Goal: Information Seeking & Learning: Learn about a topic

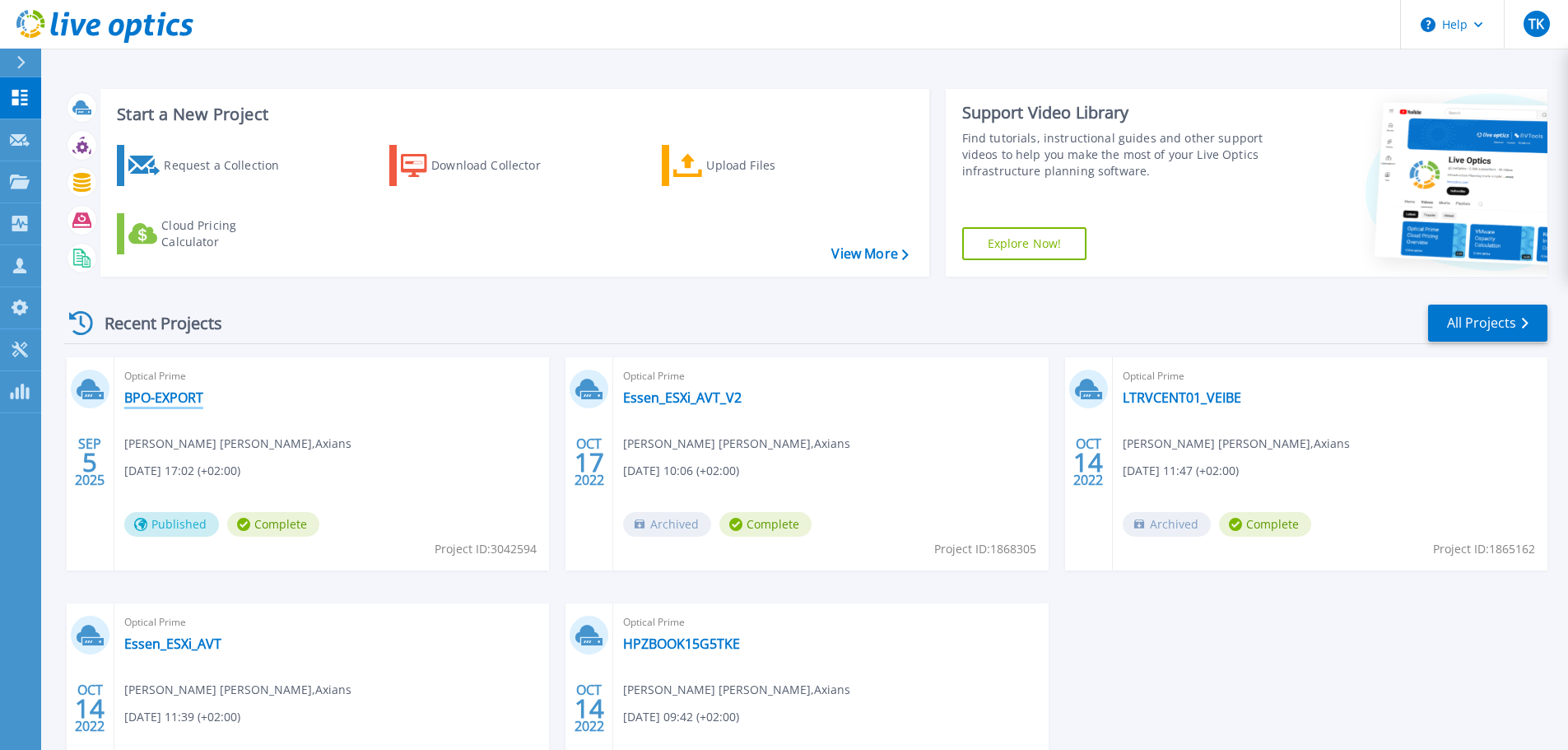
click at [188, 395] on link "BPO-EXPORT" at bounding box center [163, 397] width 79 height 17
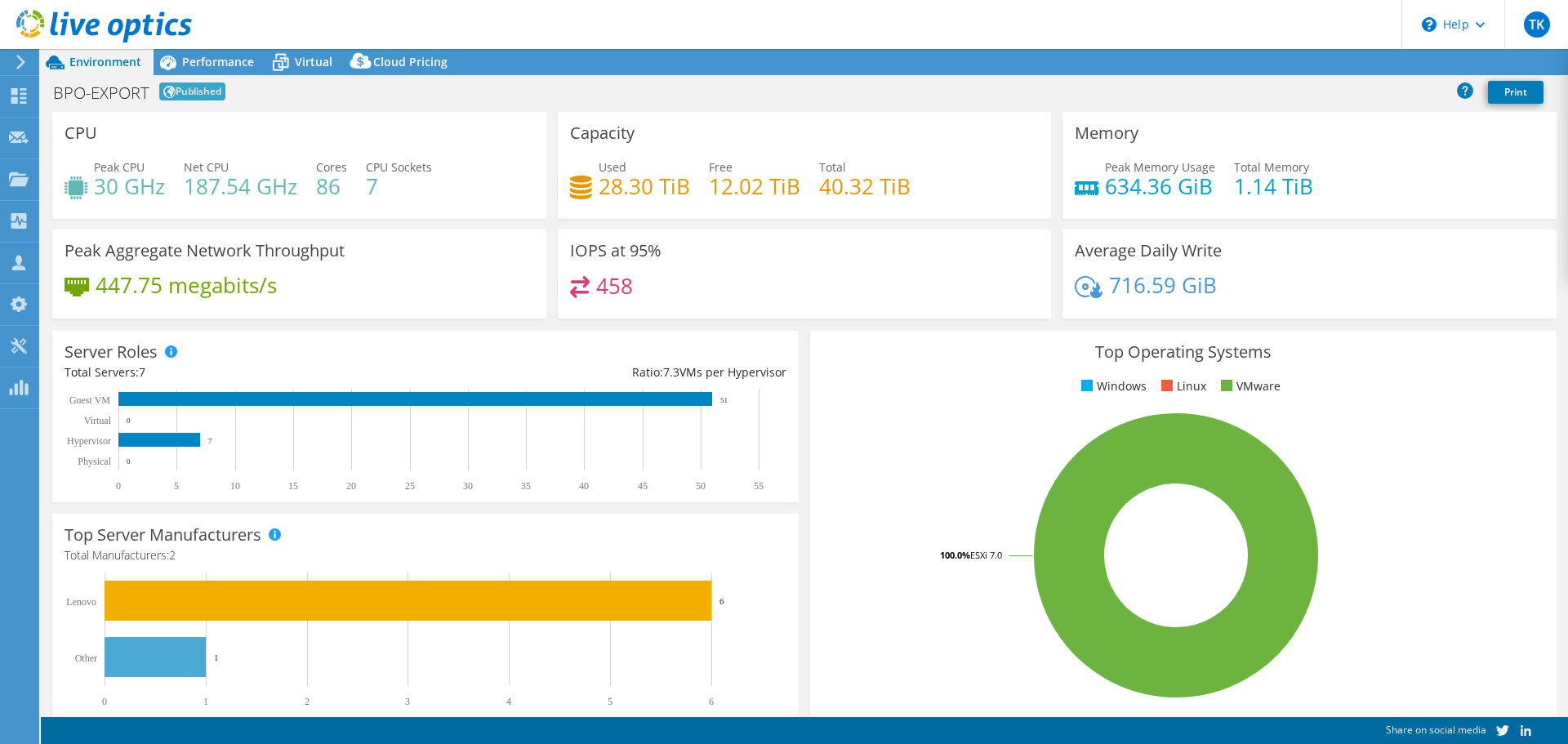
select select "USD"
click at [205, 62] on span "Performance" at bounding box center [217, 61] width 72 height 16
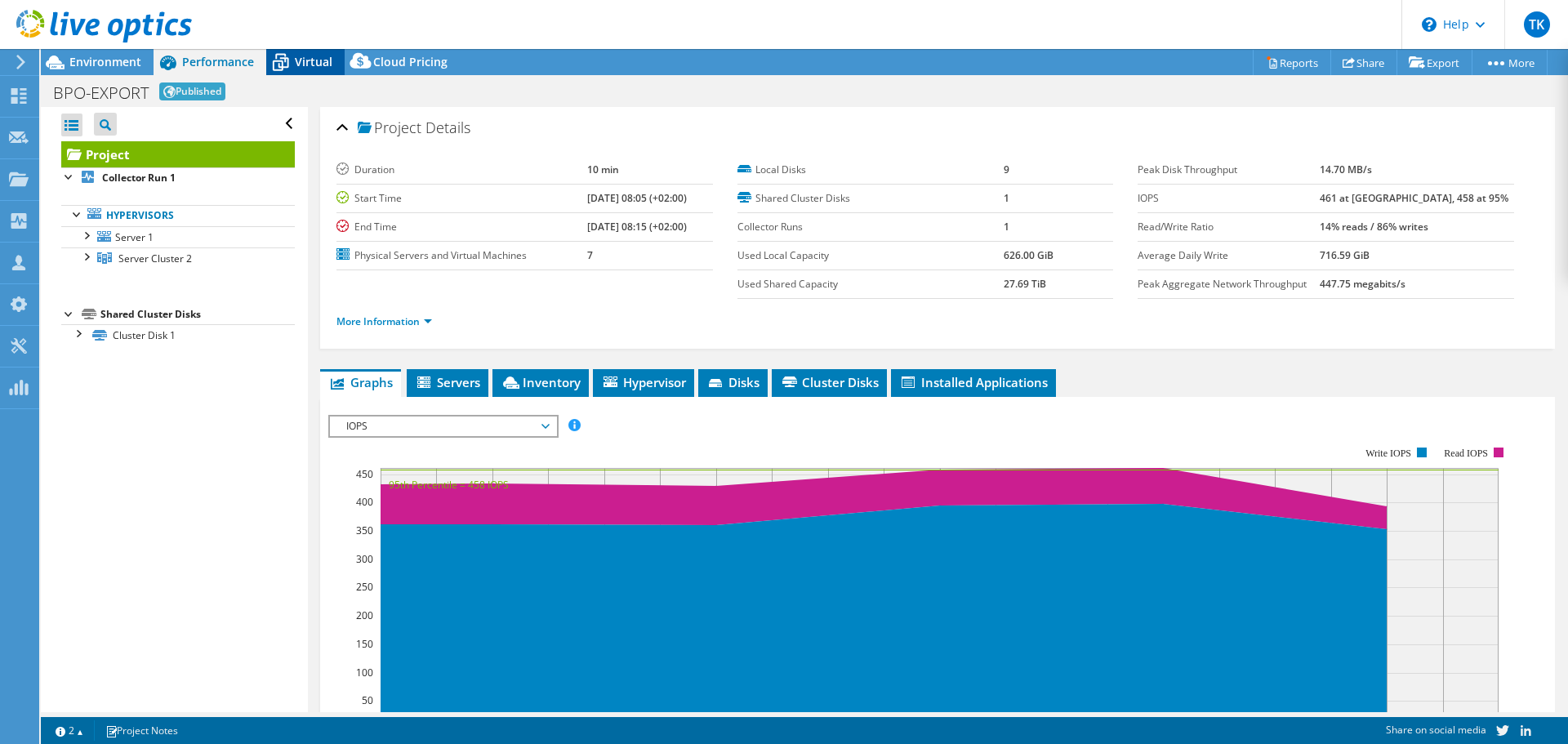
click at [309, 71] on div "Virtual" at bounding box center [305, 62] width 78 height 26
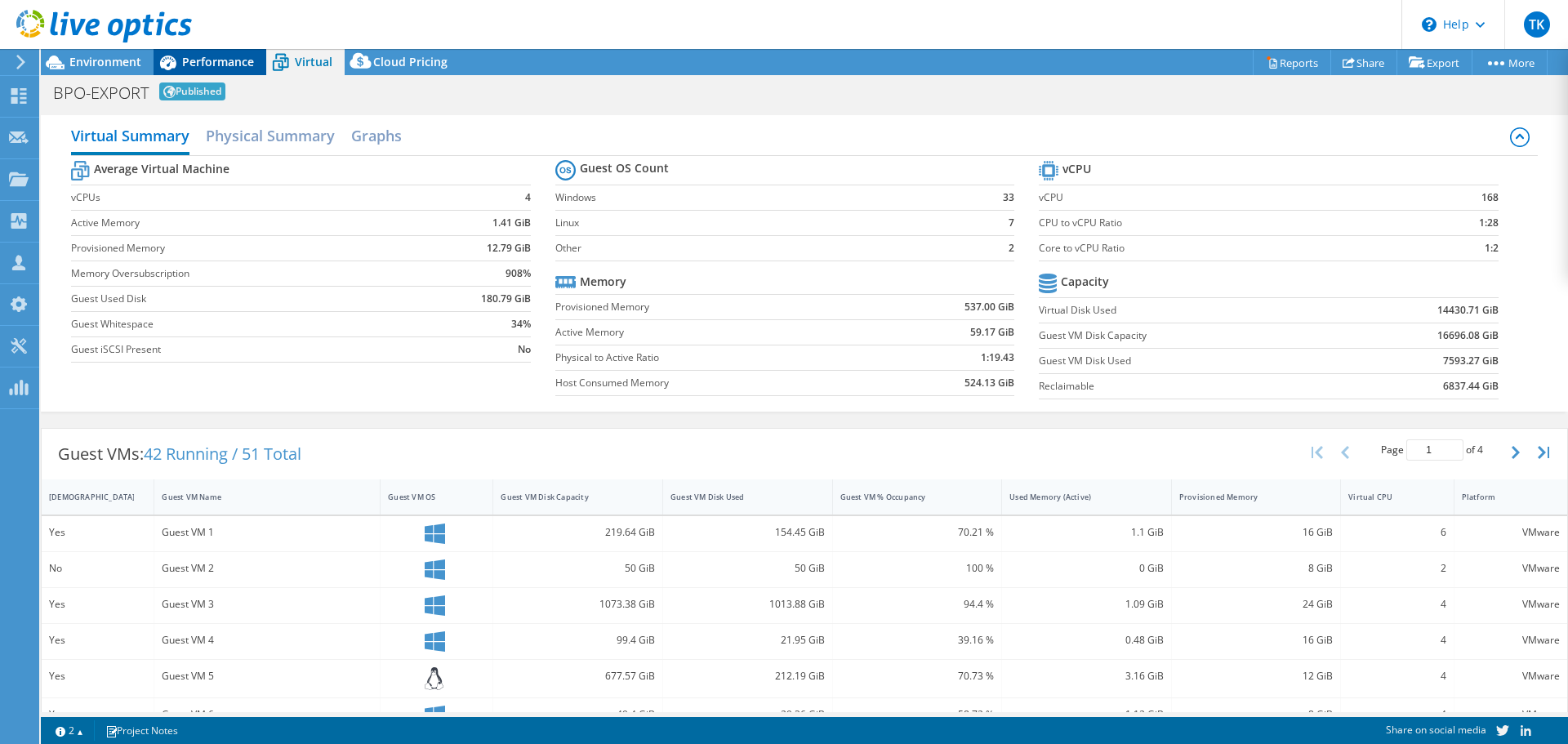
click at [229, 58] on span "Performance" at bounding box center [217, 61] width 72 height 16
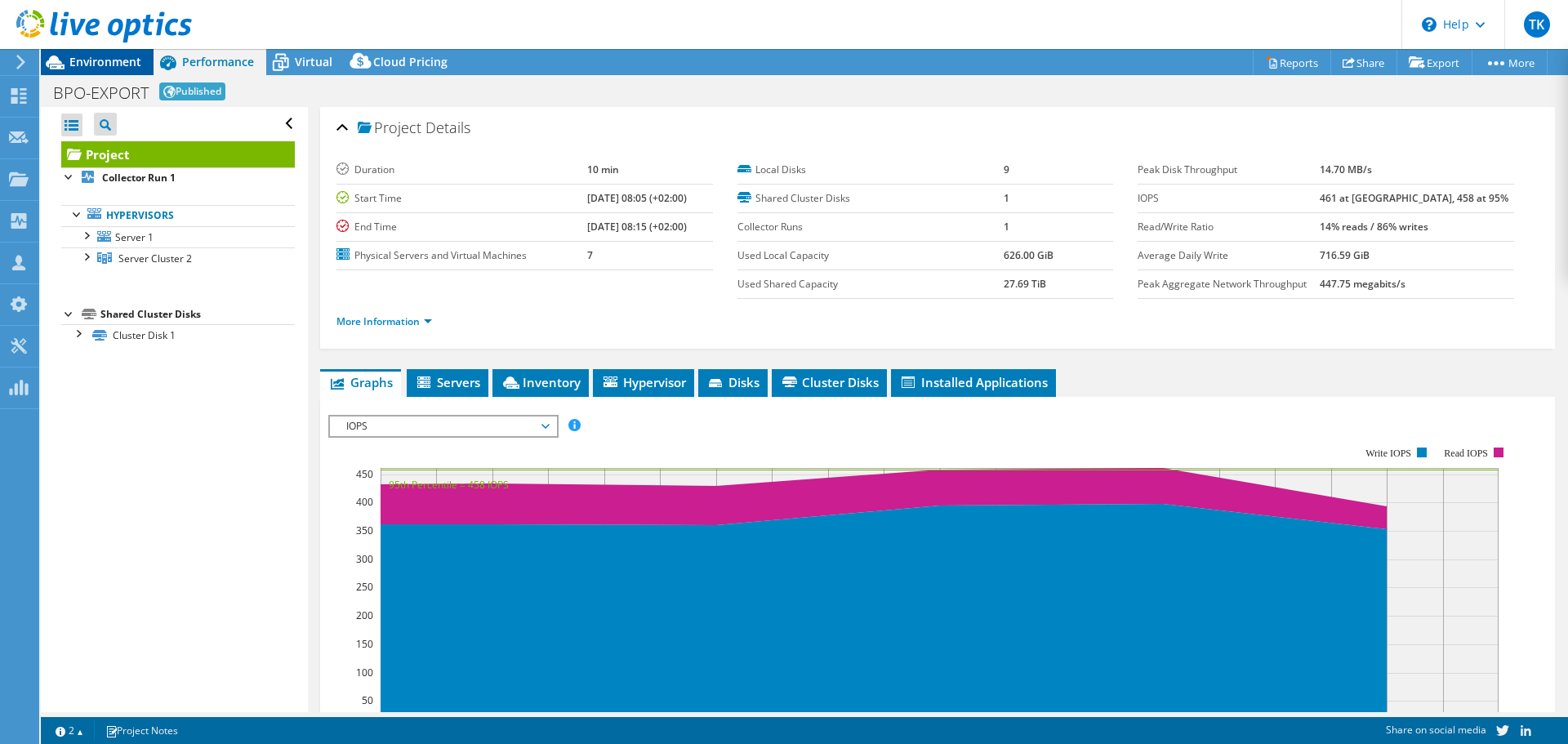
click at [112, 59] on span "Environment" at bounding box center [104, 61] width 72 height 16
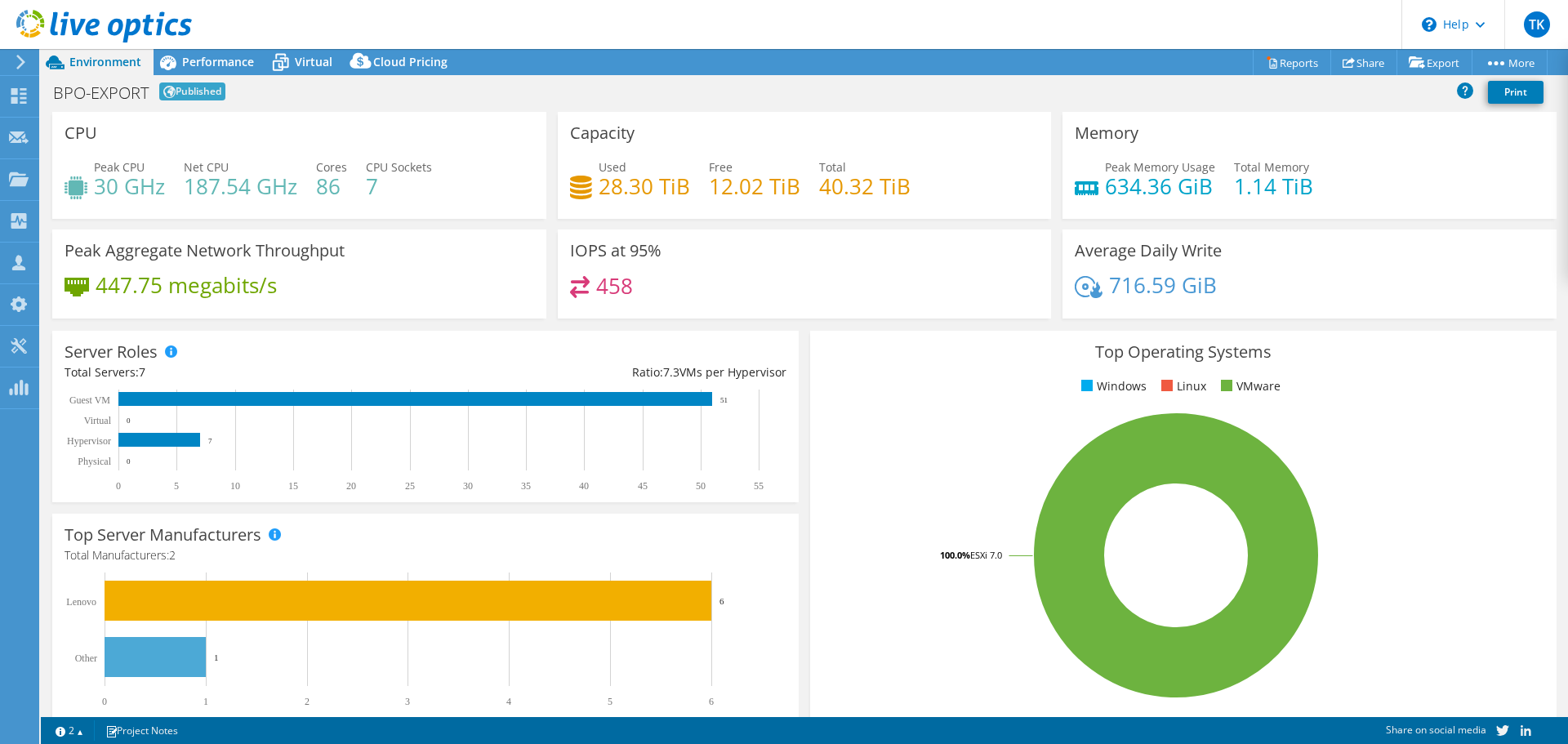
click at [1128, 183] on h4 "634.36 GiB" at bounding box center [1160, 185] width 110 height 18
click at [1131, 177] on h4 "634.36 GiB" at bounding box center [1160, 185] width 110 height 18
click at [1300, 278] on div "716.59 GiB" at bounding box center [1309, 293] width 469 height 34
click at [230, 60] on span "Performance" at bounding box center [217, 61] width 72 height 16
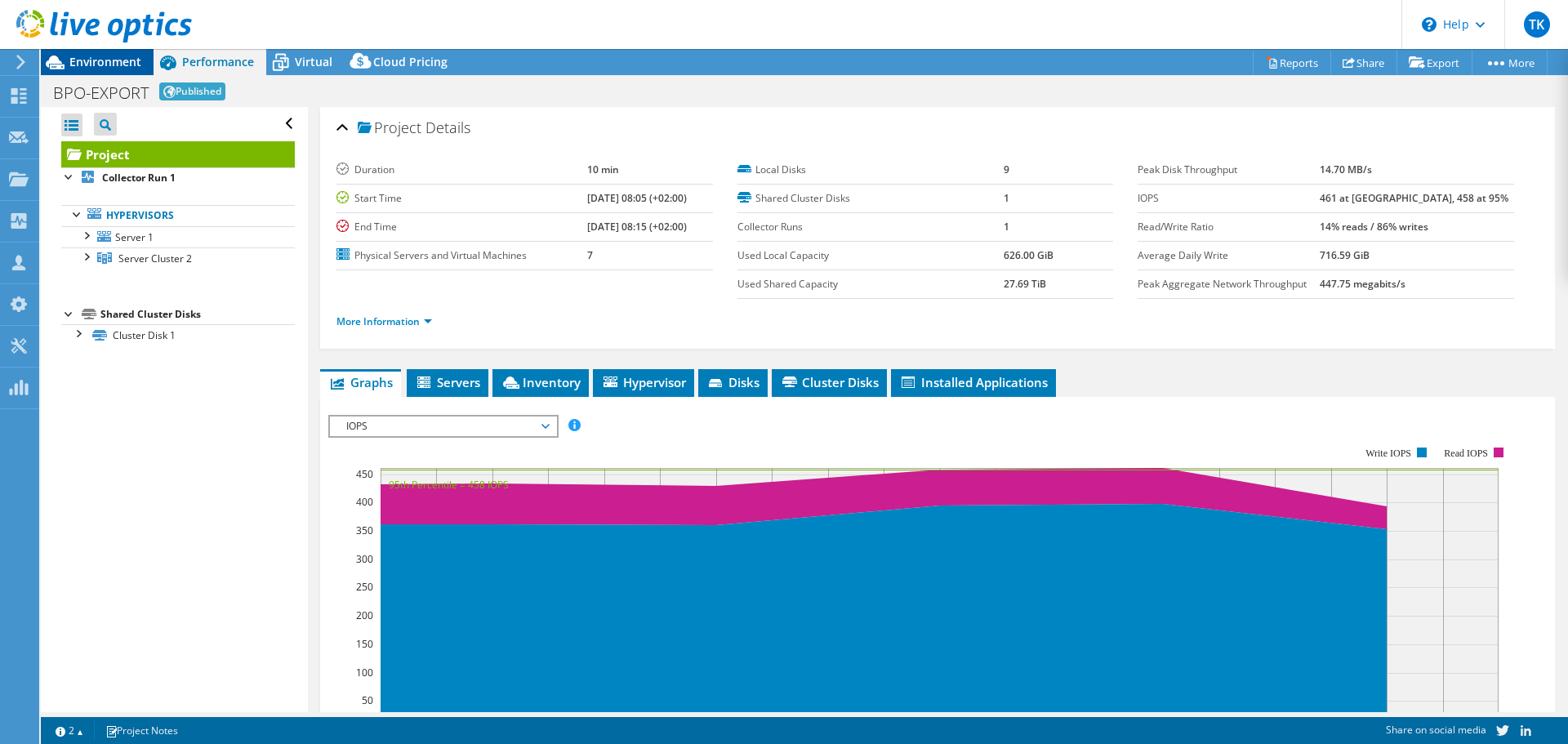
click at [141, 65] on span "Environment" at bounding box center [104, 61] width 72 height 16
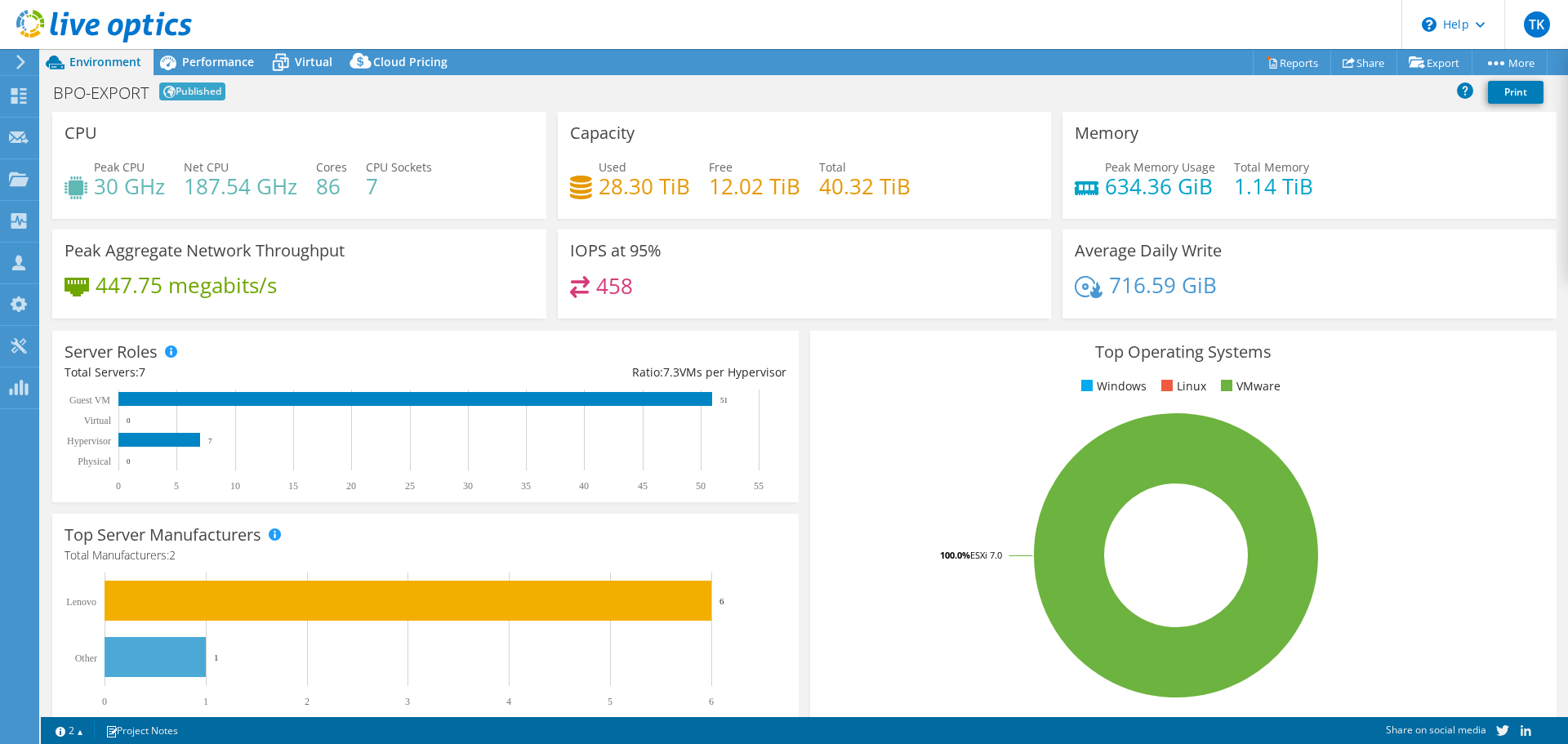
click at [610, 184] on h4 "28.30 TiB" at bounding box center [644, 185] width 91 height 18
drag, startPoint x: 774, startPoint y: 181, endPoint x: 960, endPoint y: 206, distance: 187.7
click at [776, 183] on h4 "12.02 TiB" at bounding box center [755, 185] width 91 height 18
click at [605, 262] on div "IOPS at 95% 458" at bounding box center [805, 273] width 494 height 89
click at [210, 51] on div "Performance" at bounding box center [210, 62] width 113 height 26
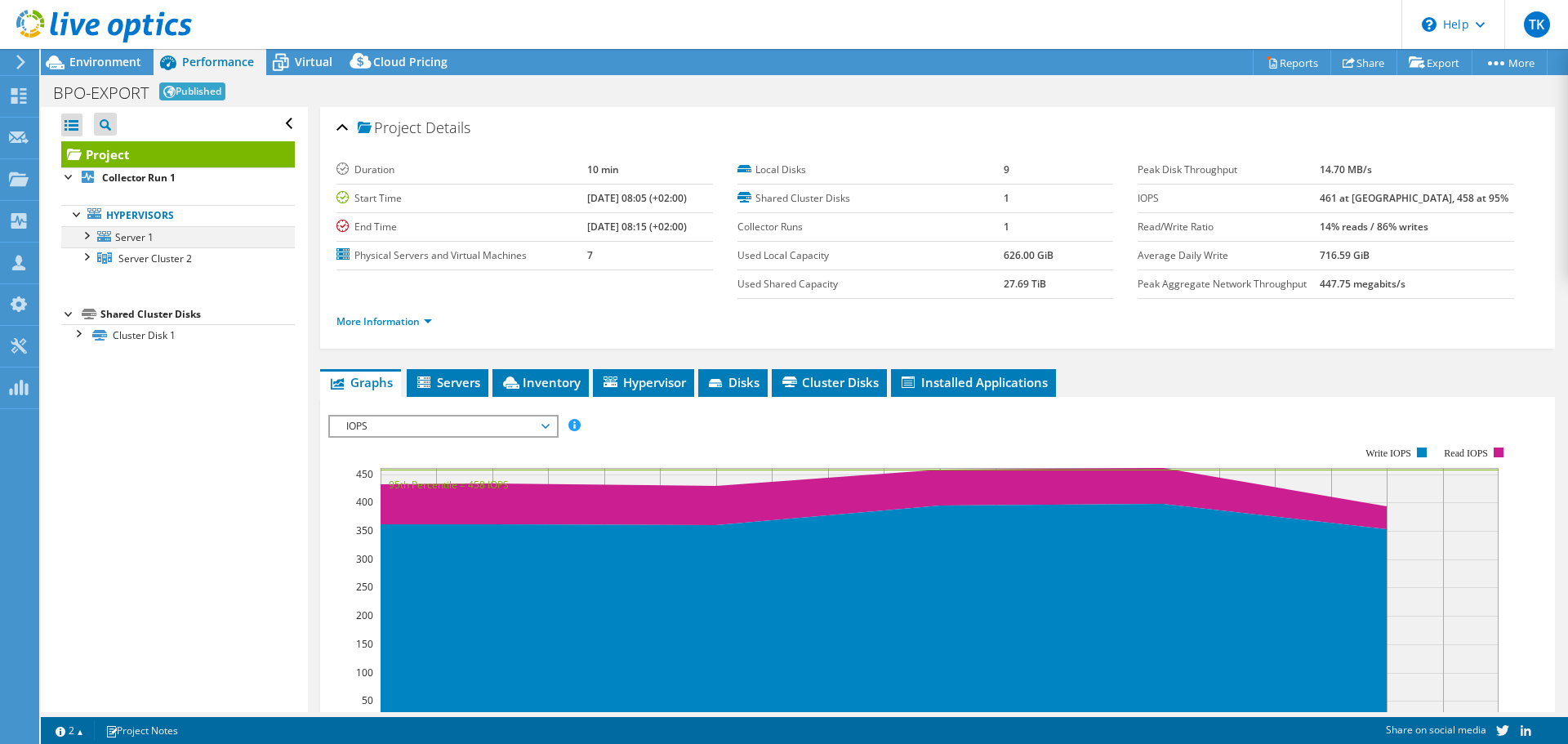
click at [90, 234] on div at bounding box center [85, 234] width 16 height 16
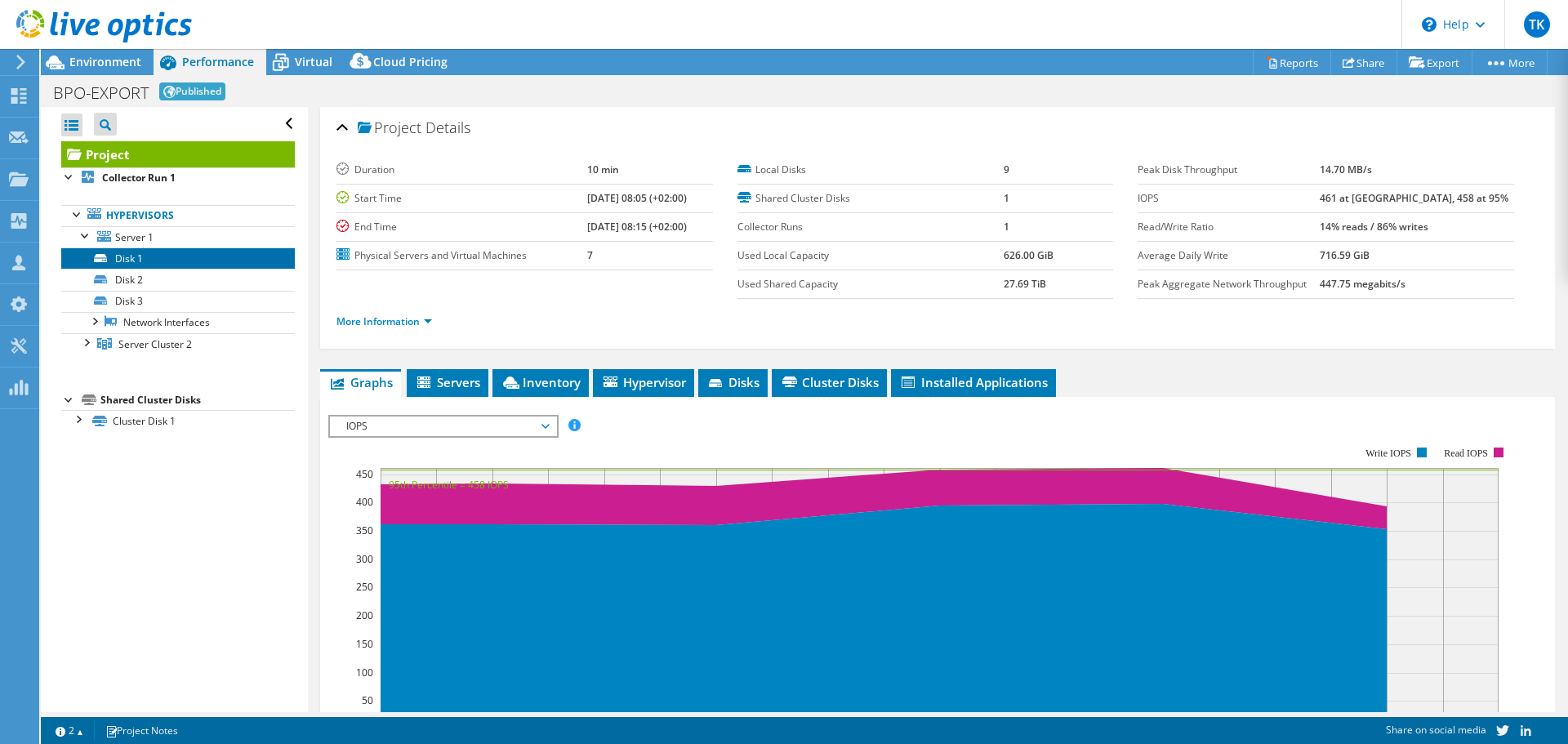
click at [127, 259] on link "Disk 1" at bounding box center [178, 258] width 234 height 22
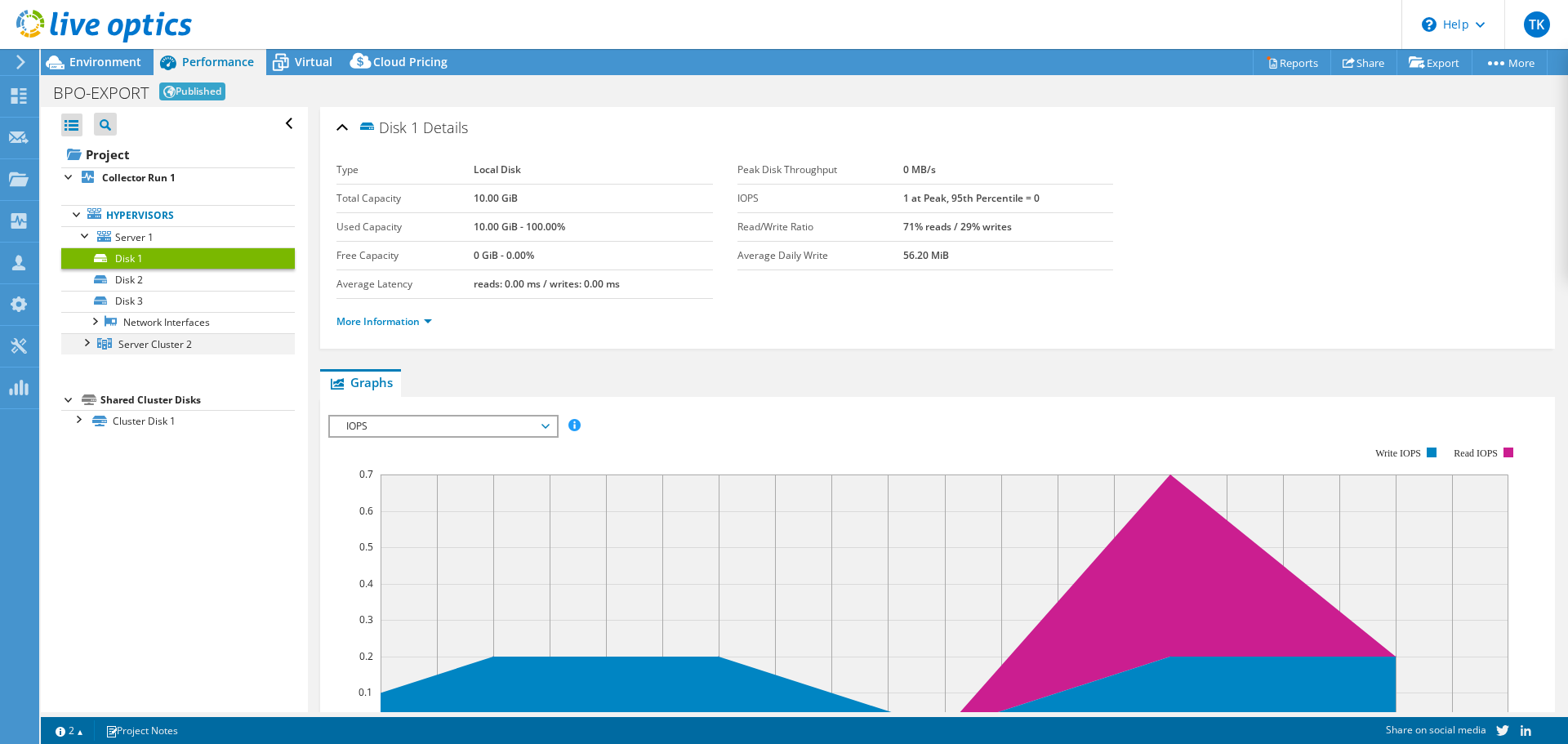
click at [85, 344] on div at bounding box center [85, 341] width 16 height 16
click at [177, 346] on span "Server Cluster 2" at bounding box center [154, 344] width 73 height 14
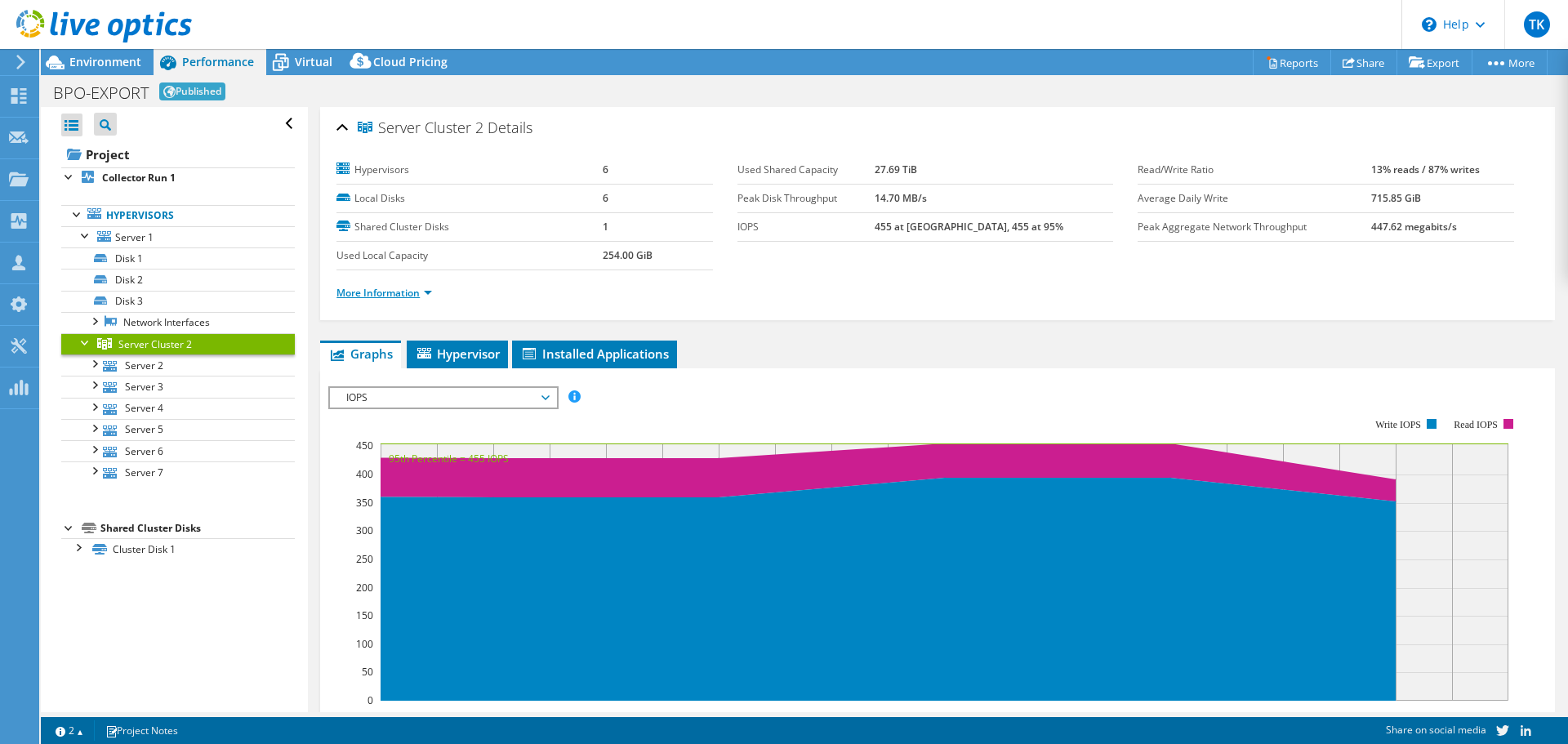
click at [417, 289] on link "More Information" at bounding box center [384, 292] width 96 height 14
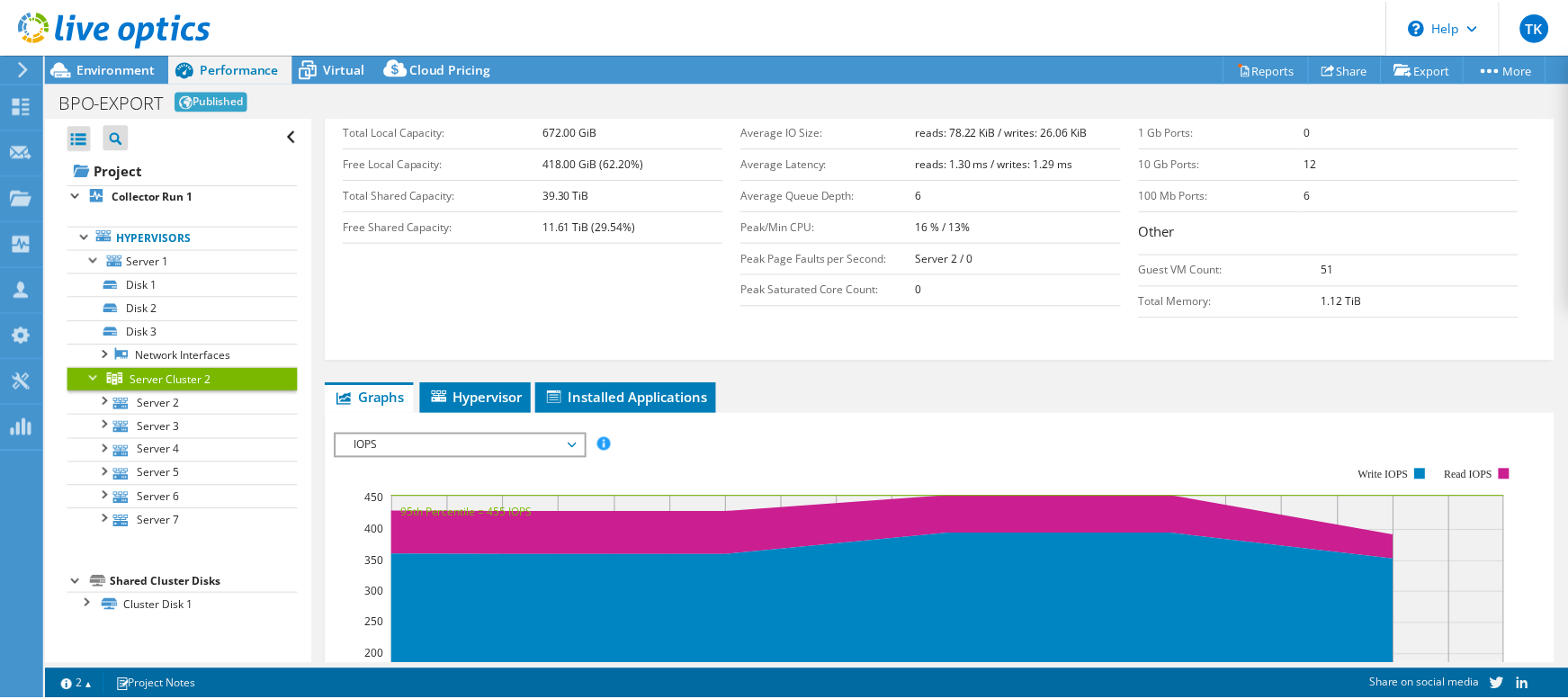
scroll to position [276, 0]
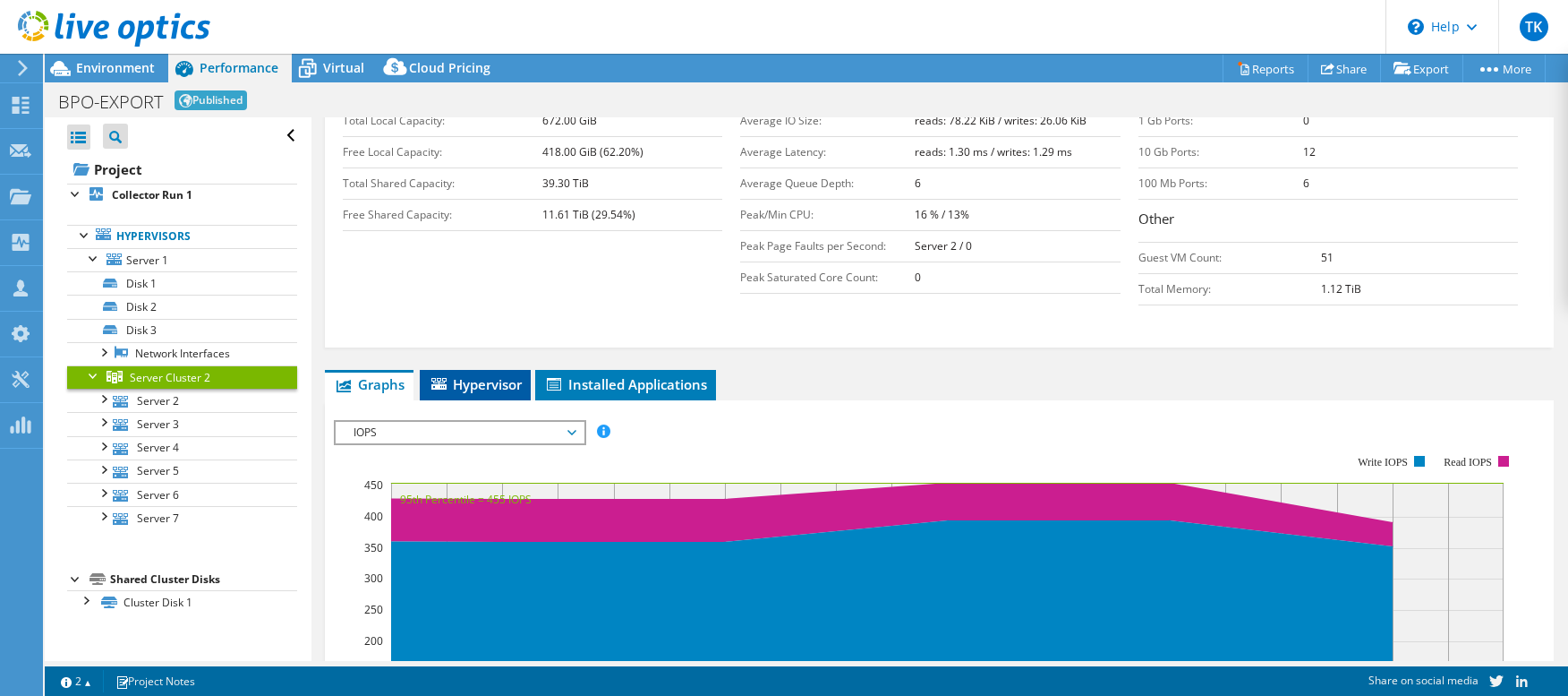
click at [474, 384] on span "Hypervisor" at bounding box center [475, 384] width 93 height 18
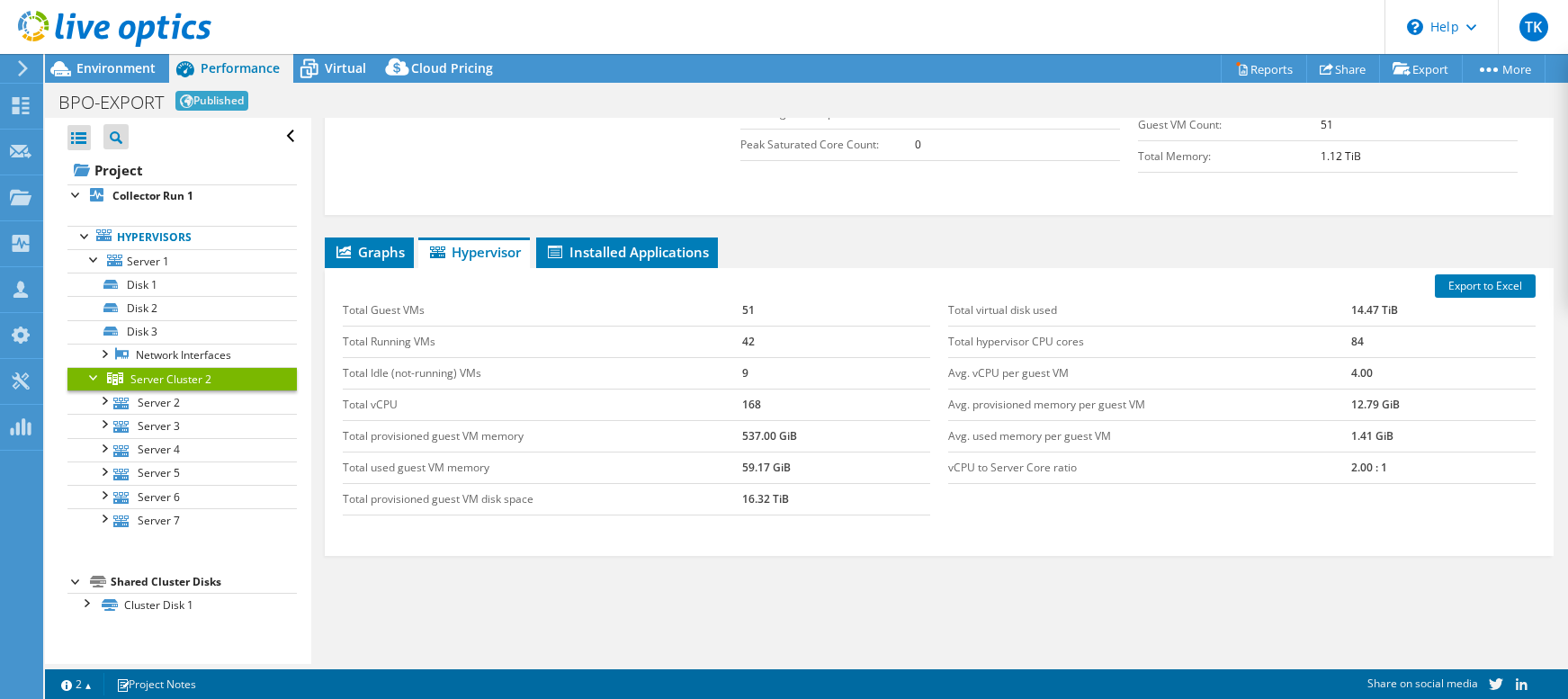
scroll to position [417, 0]
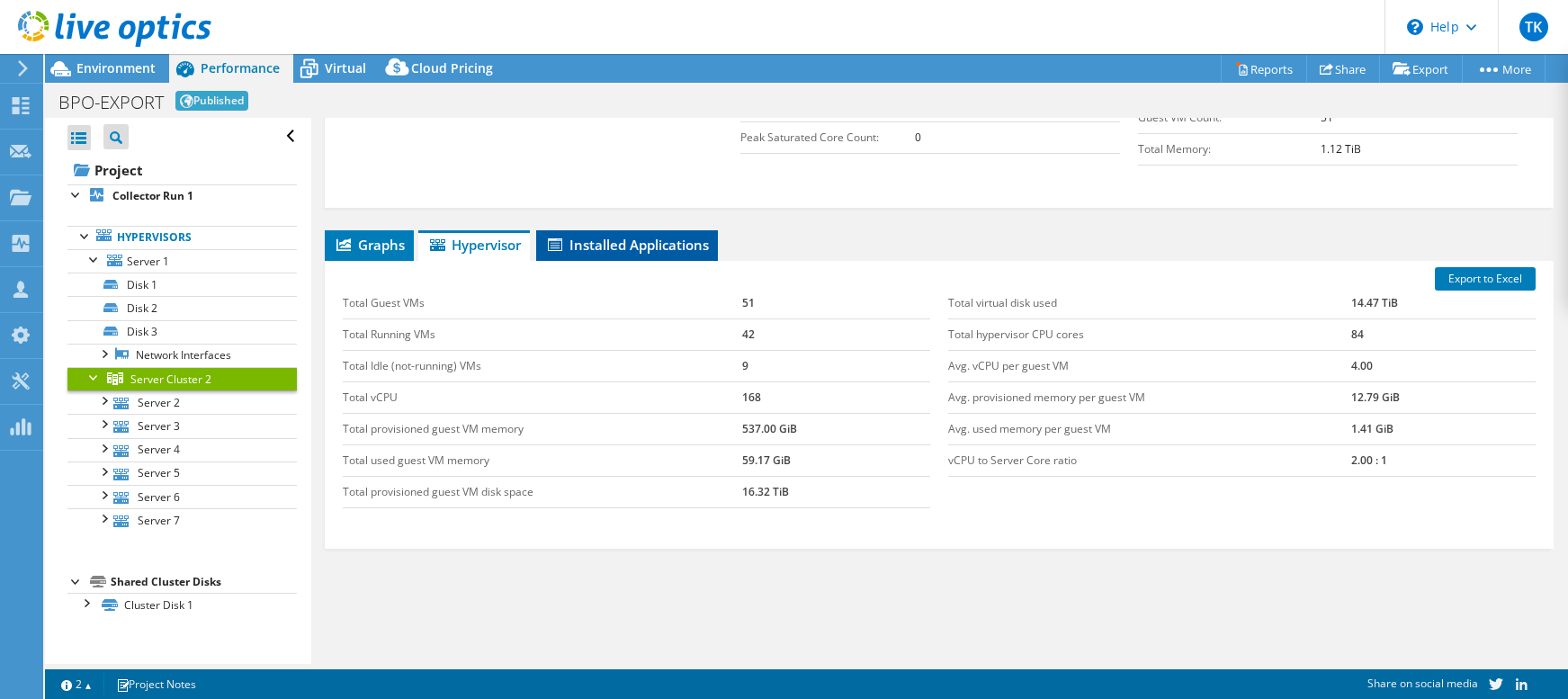
click at [618, 251] on span "Installed Applications" at bounding box center [627, 244] width 163 height 18
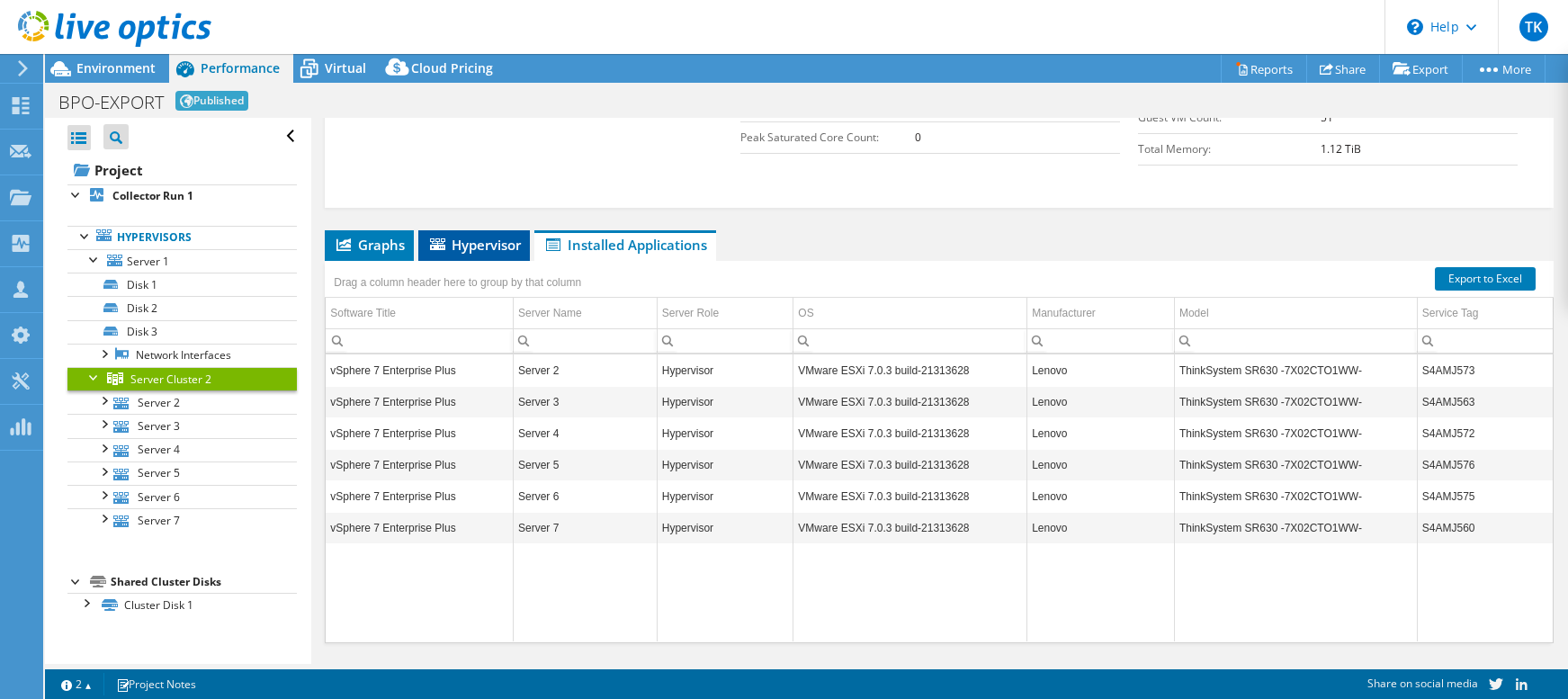
click at [466, 245] on span "Hypervisor" at bounding box center [474, 244] width 93 height 18
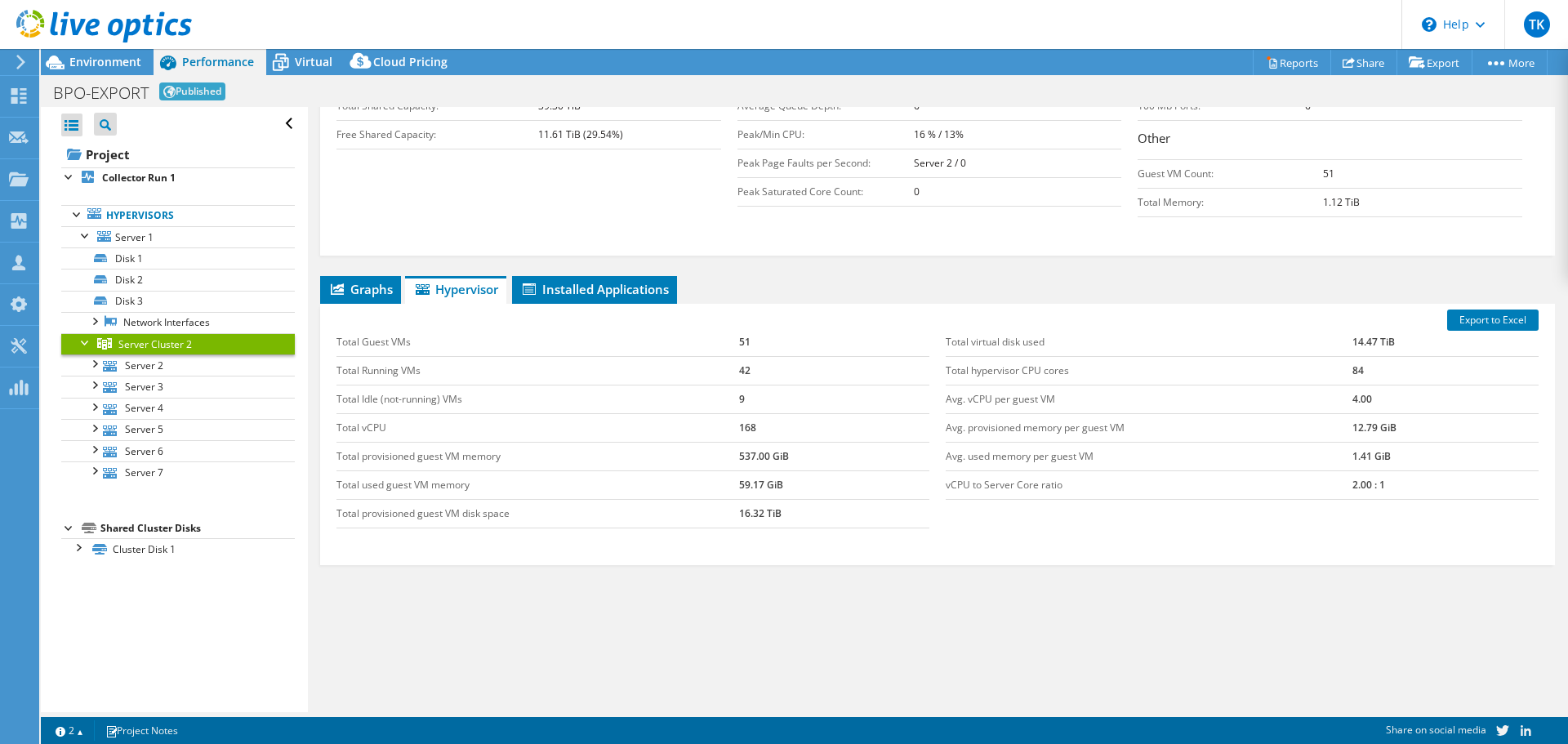
scroll to position [39, 0]
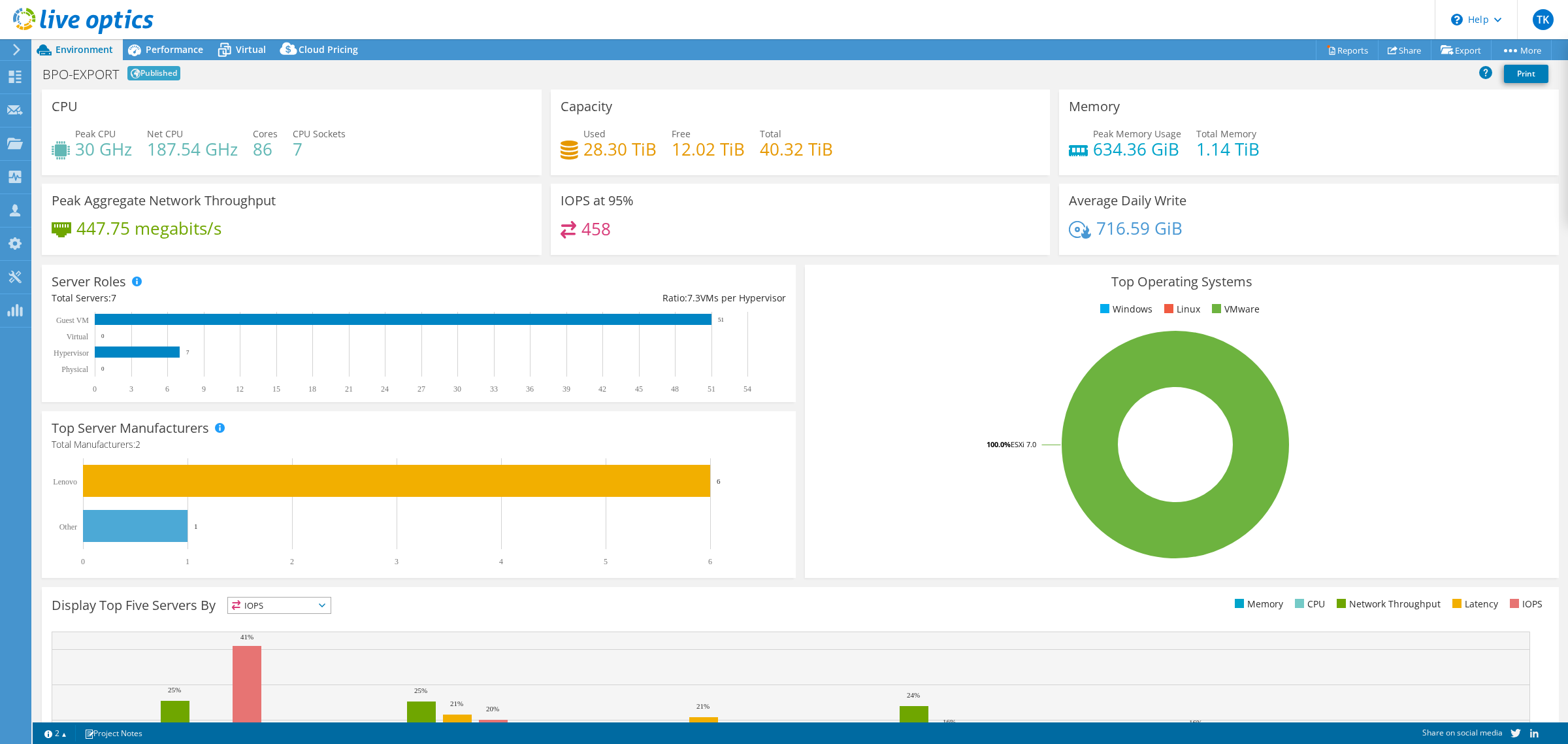
select select "USD"
